Goal: Information Seeking & Learning: Learn about a topic

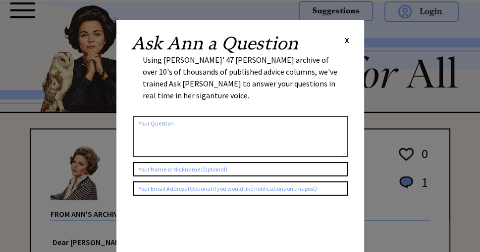
click at [345, 42] on span "X" at bounding box center [347, 40] width 4 height 10
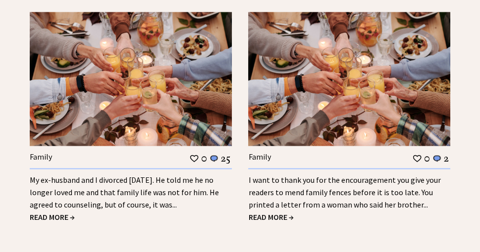
scroll to position [950, 0]
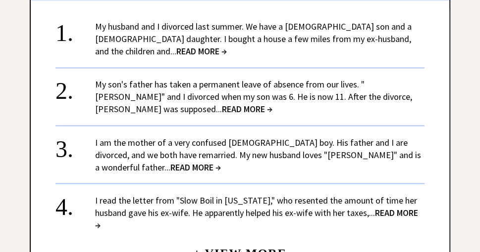
scroll to position [1069, 0]
click at [253, 238] on link "+ View More" at bounding box center [239, 248] width 93 height 21
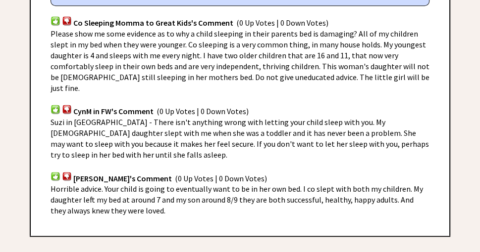
scroll to position [594, 0]
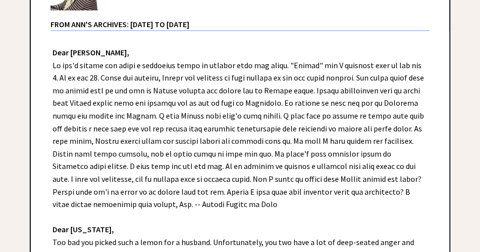
scroll to position [238, 0]
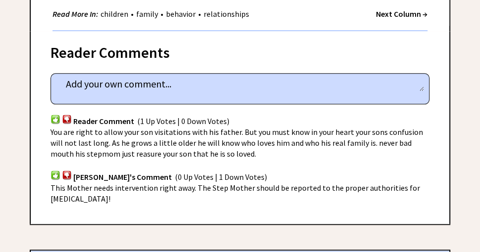
scroll to position [673, 0]
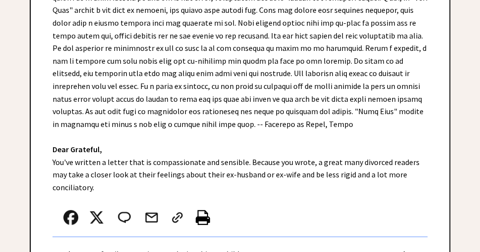
scroll to position [317, 0]
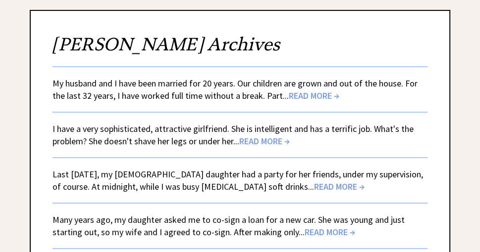
scroll to position [79, 0]
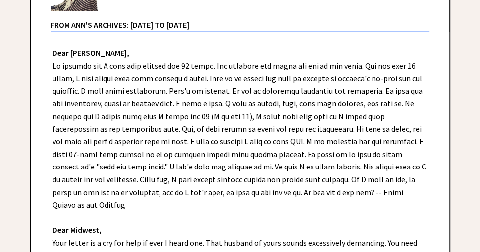
scroll to position [238, 0]
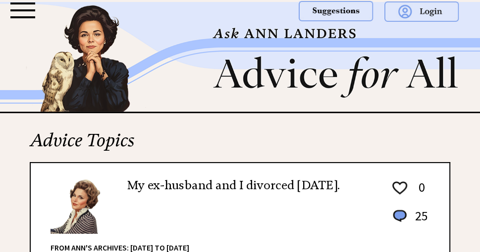
click at [23, 14] on div at bounding box center [22, 10] width 25 height 16
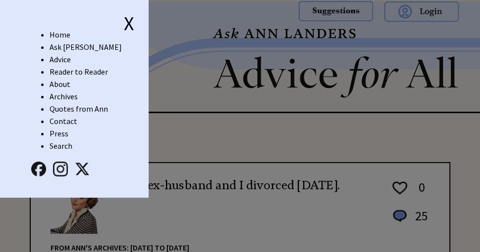
click at [65, 58] on link "Advice" at bounding box center [60, 59] width 21 height 10
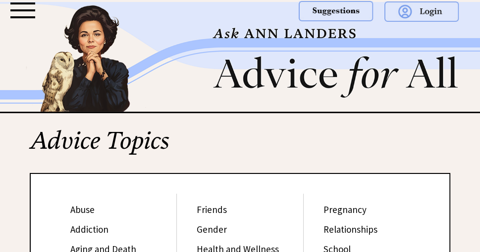
click at [20, 12] on div at bounding box center [22, 10] width 25 height 16
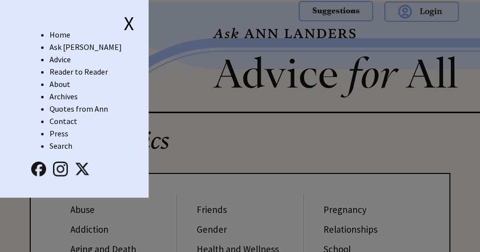
click at [74, 98] on link "Archives" at bounding box center [64, 97] width 28 height 10
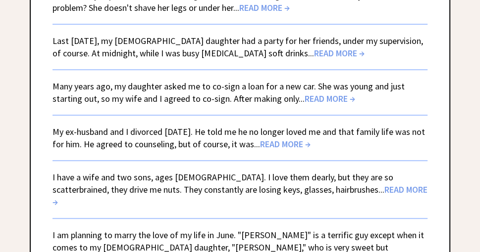
scroll to position [277, 0]
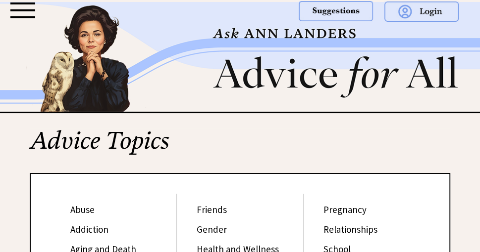
click at [22, 9] on div at bounding box center [22, 10] width 25 height 2
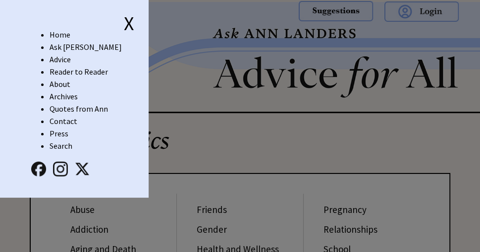
click at [63, 56] on link "Advice" at bounding box center [60, 59] width 21 height 10
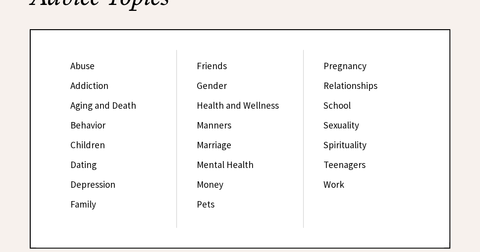
scroll to position [158, 0]
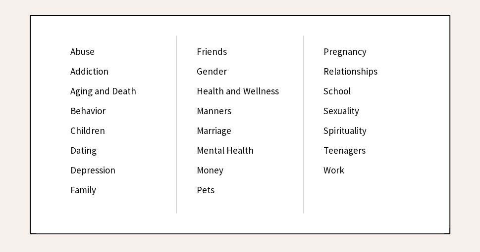
click at [218, 106] on link "Manners" at bounding box center [214, 111] width 35 height 12
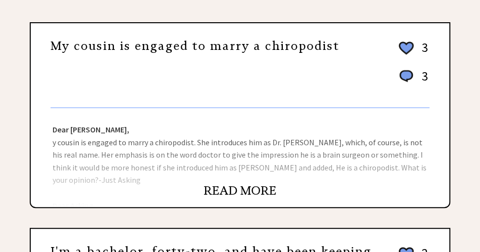
scroll to position [158, 0]
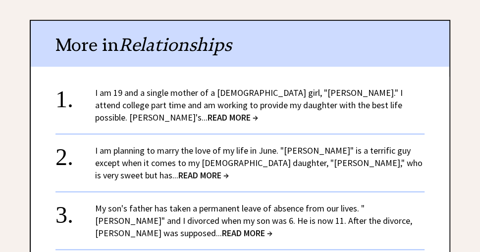
scroll to position [594, 0]
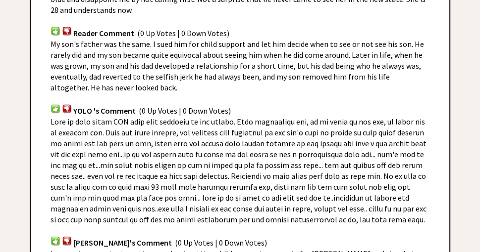
scroll to position [752, 0]
